Goal: Task Accomplishment & Management: Use online tool/utility

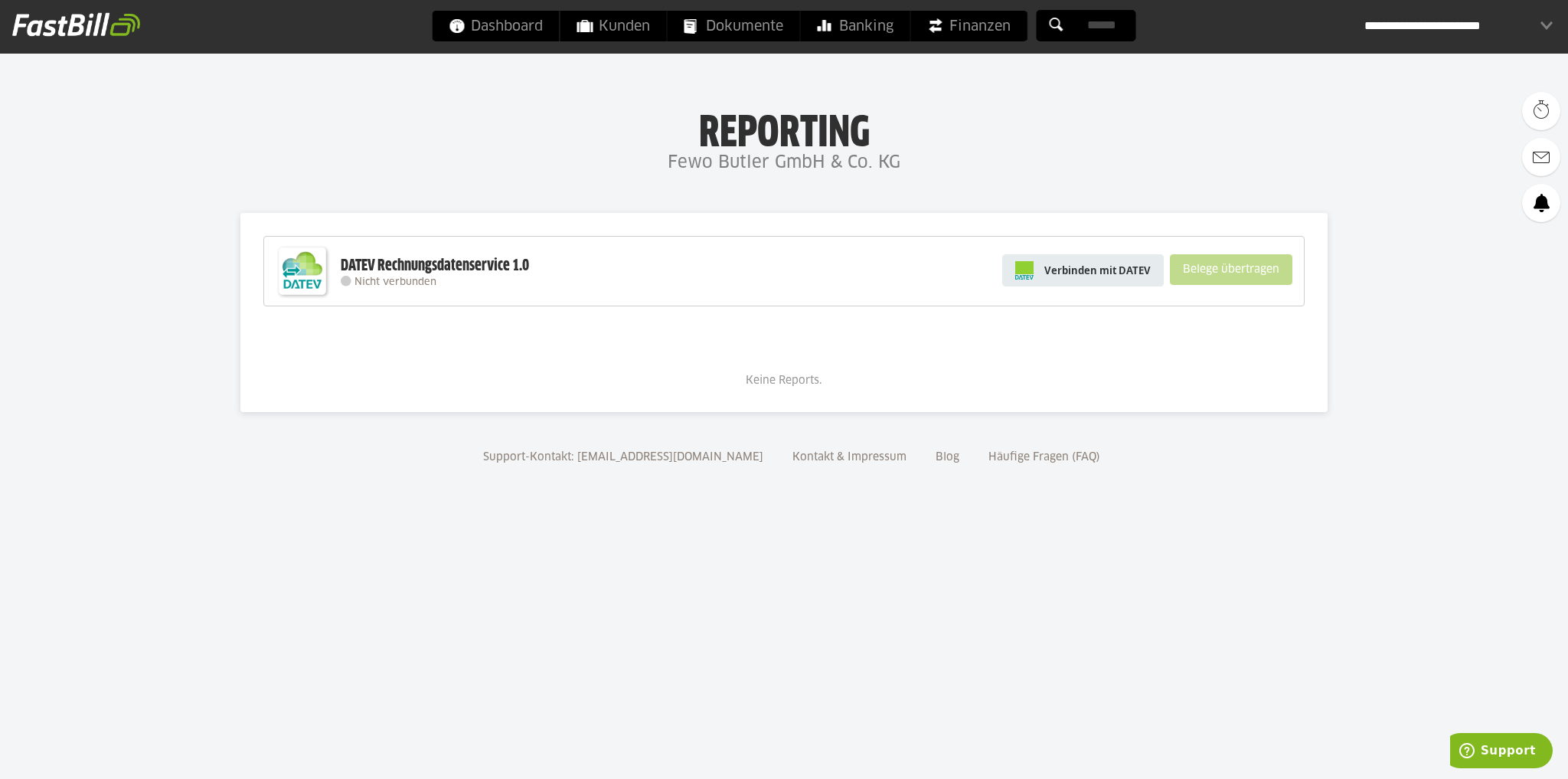
click at [1108, 274] on span "Verbinden mit DATEV" at bounding box center [1097, 271] width 107 height 15
click at [1090, 276] on span "Verbinden mit DATEV" at bounding box center [1097, 271] width 107 height 15
click at [1104, 267] on span "Verbinden mit DATEV" at bounding box center [1097, 271] width 107 height 15
